Goal: Navigation & Orientation: Find specific page/section

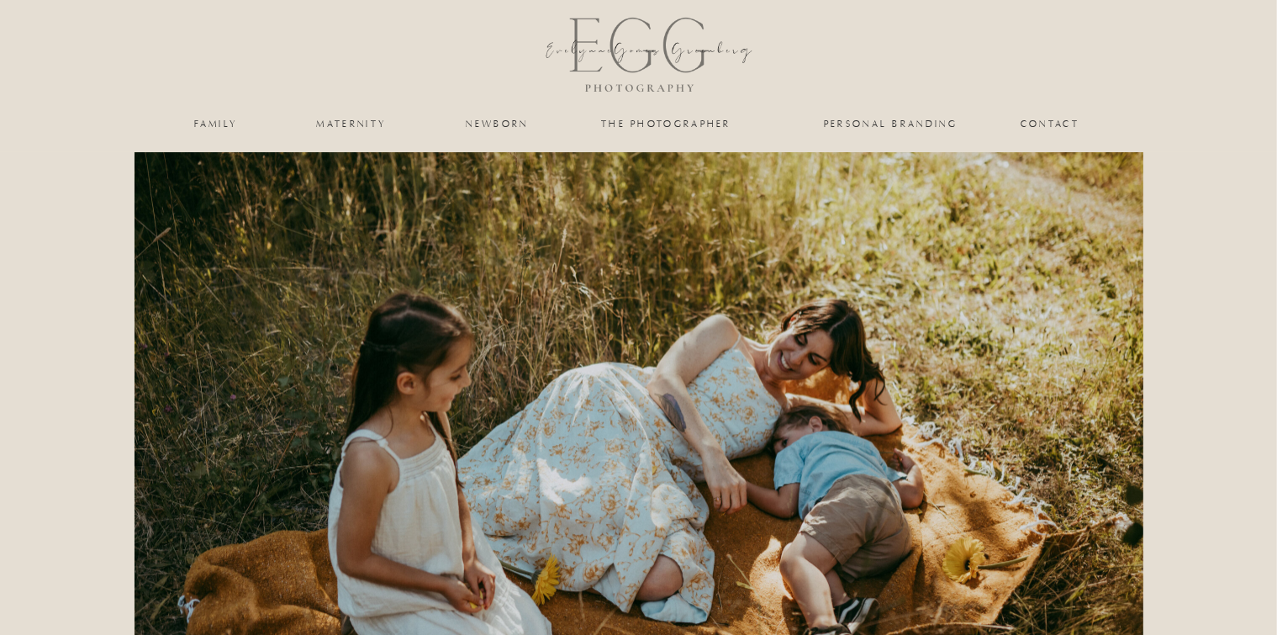
click at [659, 123] on nav "the photographer" at bounding box center [666, 124] width 168 height 10
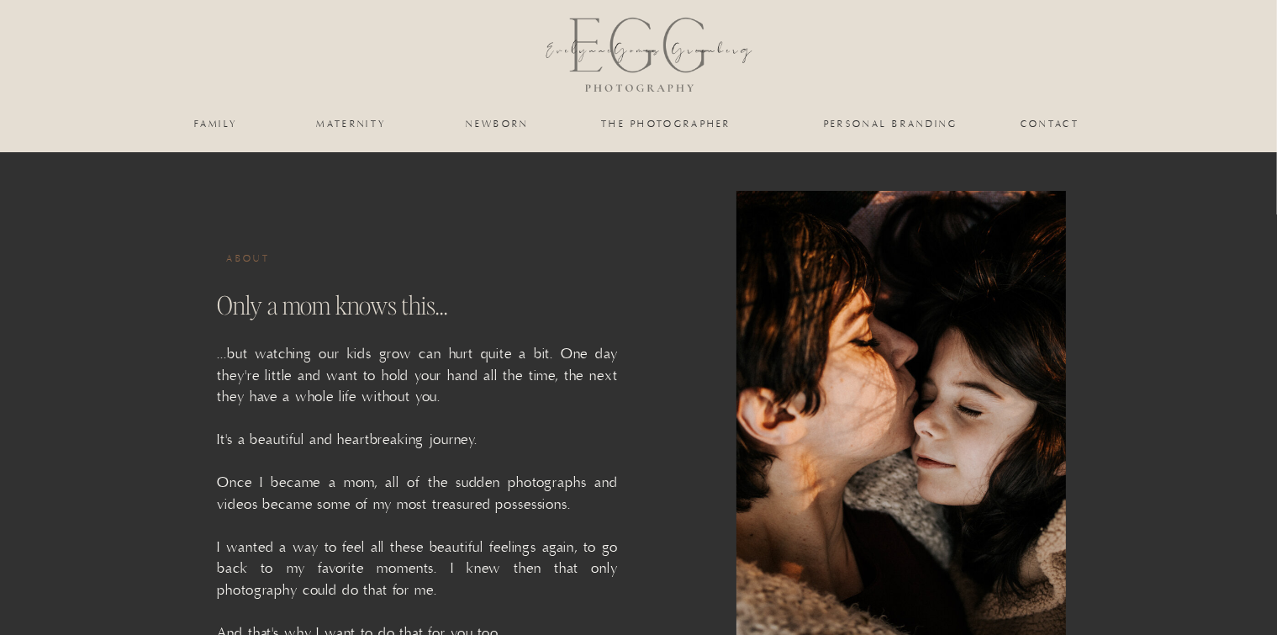
click at [909, 129] on nav "personal branding" at bounding box center [891, 124] width 138 height 10
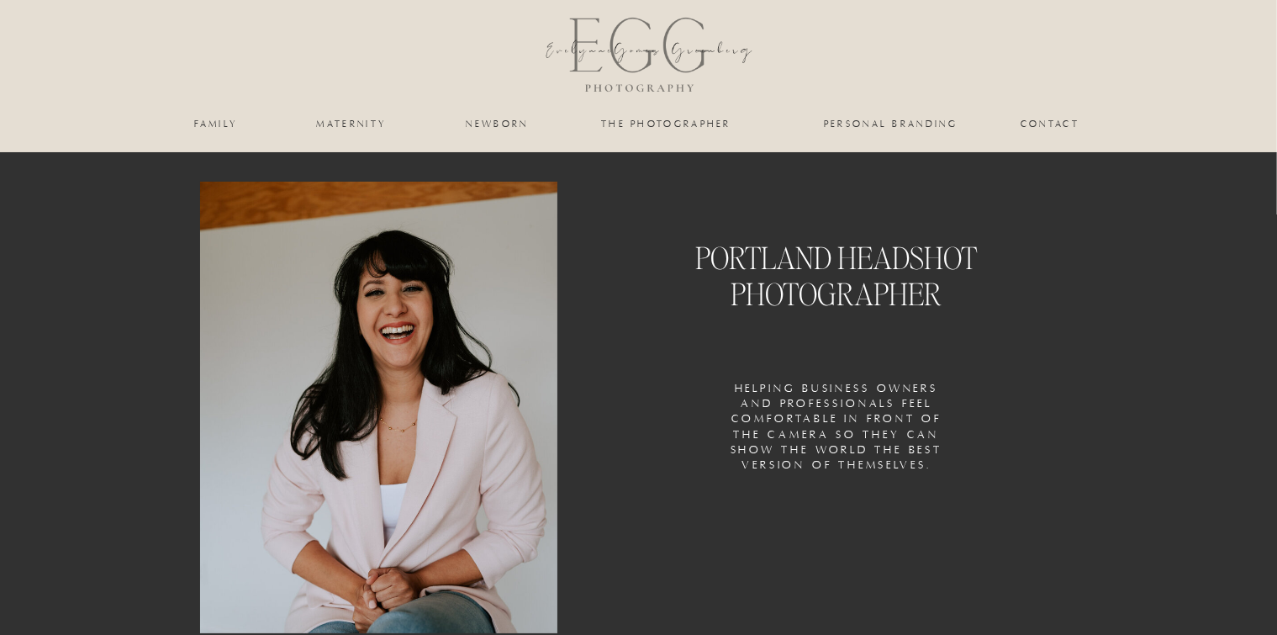
click at [232, 124] on nav "family" at bounding box center [216, 124] width 68 height 10
